Goal: Navigation & Orientation: Find specific page/section

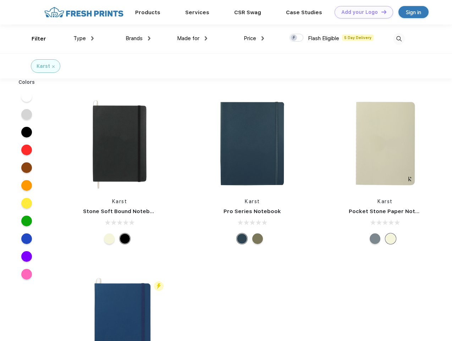
click at [361, 12] on link "Add your Logo Design Tool" at bounding box center [364, 12] width 59 height 12
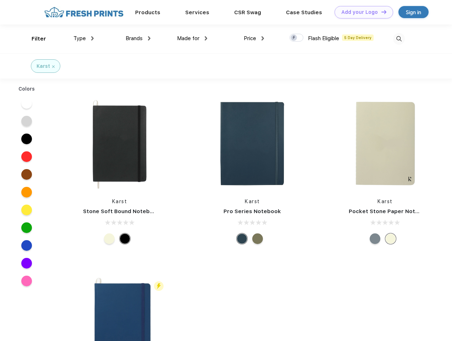
click at [0, 0] on div "Design Tool" at bounding box center [0, 0] width 0 height 0
click at [381, 12] on link "Add your Logo Design Tool" at bounding box center [364, 12] width 59 height 12
click at [34, 39] on div "Filter" at bounding box center [39, 39] width 15 height 8
click at [84, 38] on span "Type" at bounding box center [79, 38] width 12 height 6
click at [138, 38] on span "Brands" at bounding box center [134, 38] width 17 height 6
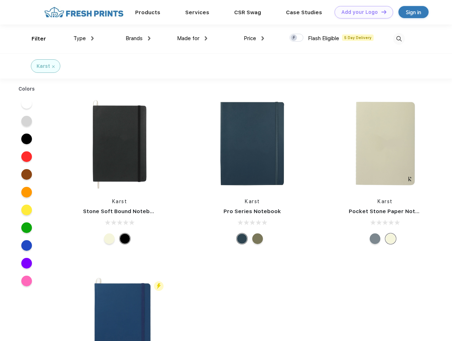
click at [192, 38] on span "Made for" at bounding box center [188, 38] width 22 height 6
click at [254, 38] on span "Price" at bounding box center [250, 38] width 12 height 6
click at [297, 38] on div at bounding box center [297, 38] width 14 height 8
click at [294, 38] on input "checkbox" at bounding box center [292, 35] width 5 height 5
click at [399, 39] on img at bounding box center [399, 39] width 12 height 12
